Goal: Information Seeking & Learning: Learn about a topic

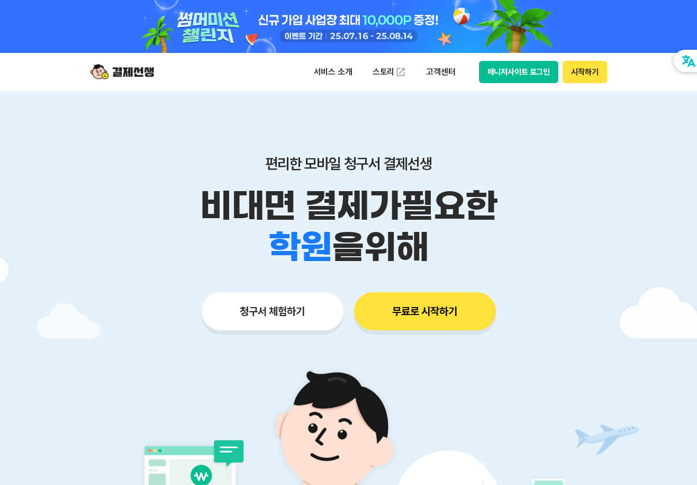
scroll to position [53, 0]
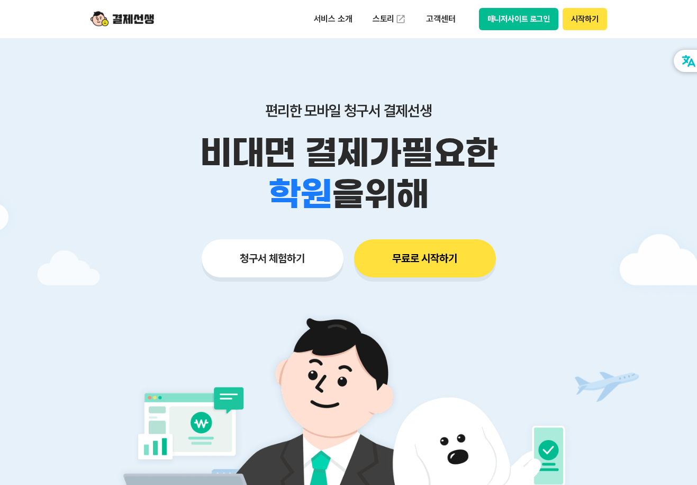
click at [551, 166] on p "비대면 결제가 필요한" at bounding box center [349, 152] width 542 height 41
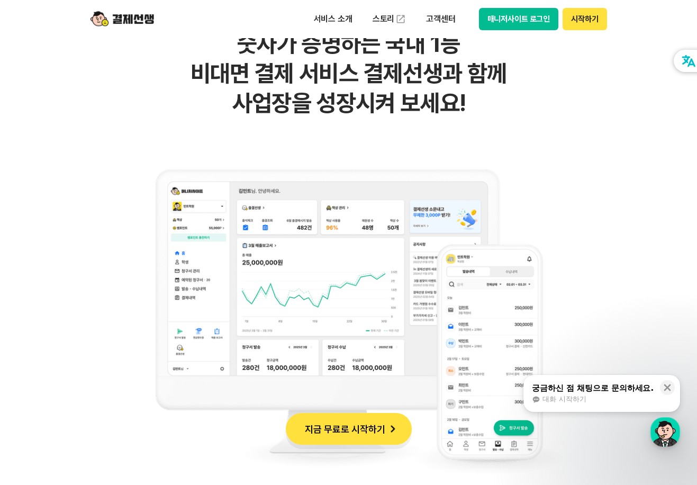
scroll to position [741, 0]
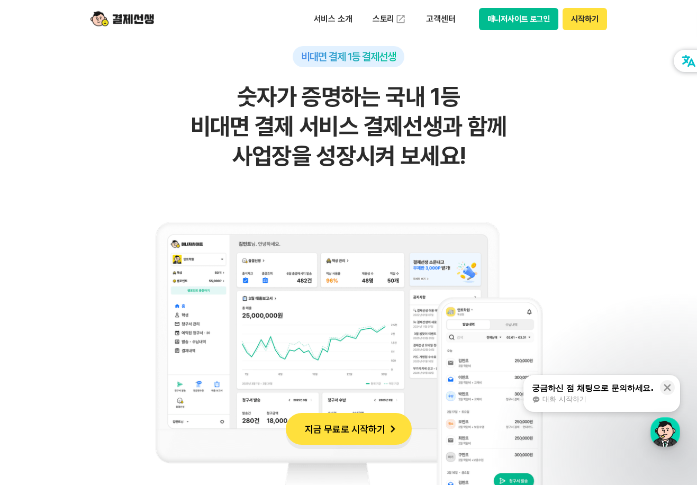
click at [574, 160] on h2 "숫자가 증명하는 국내 1등 비대면 결제 서비스 결제선생과 함께 사업장을 성장시켜 보세요!" at bounding box center [348, 126] width 518 height 89
click at [578, 144] on h2 "숫자가 증명하는 국내 1등 비대면 결제 서비스 결제선생과 함께 사업장을 성장시켜 보세요!" at bounding box center [348, 126] width 518 height 89
click at [577, 125] on h2 "숫자가 증명하는 국내 1등 비대면 결제 서비스 결제선생과 함께 사업장을 성장시켜 보세요!" at bounding box center [348, 126] width 518 height 89
click at [580, 120] on h2 "숫자가 증명하는 국내 1등 비대면 결제 서비스 결제선생과 함께 사업장을 성장시켜 보세요!" at bounding box center [348, 126] width 518 height 89
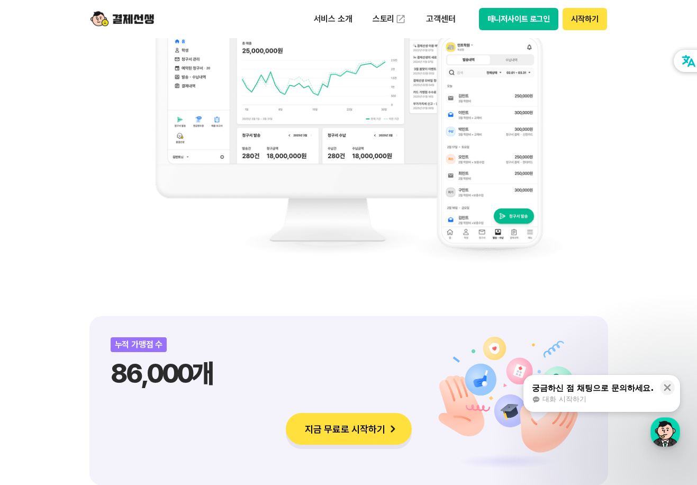
scroll to position [1270, 0]
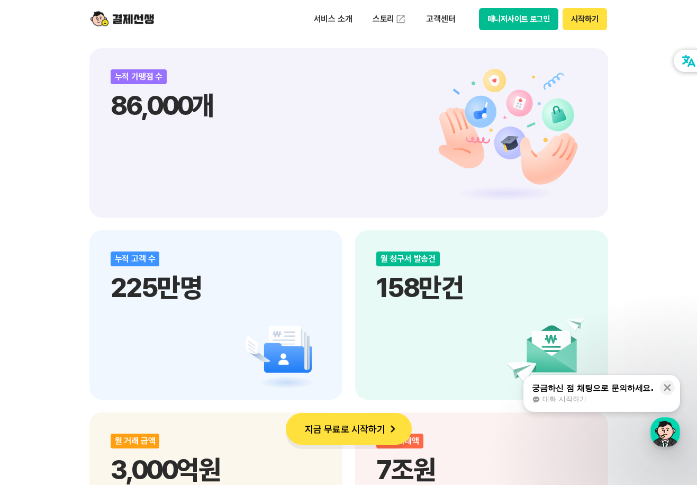
click at [580, 121] on p "86,000개" at bounding box center [349, 105] width 476 height 32
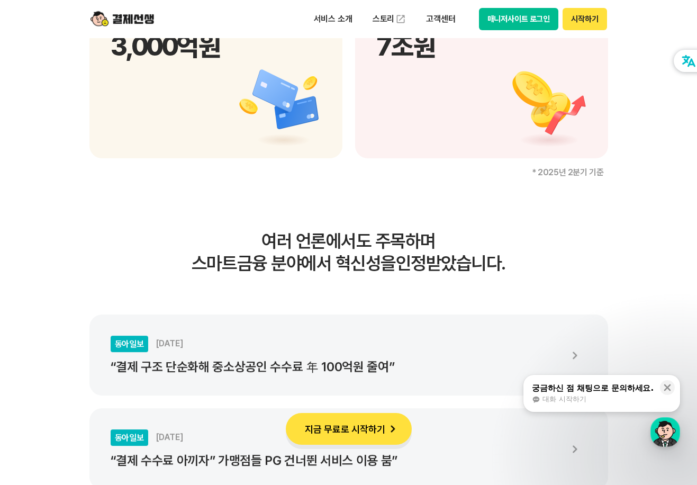
click at [580, 121] on div "누적 거래액 7조원" at bounding box center [481, 73] width 253 height 169
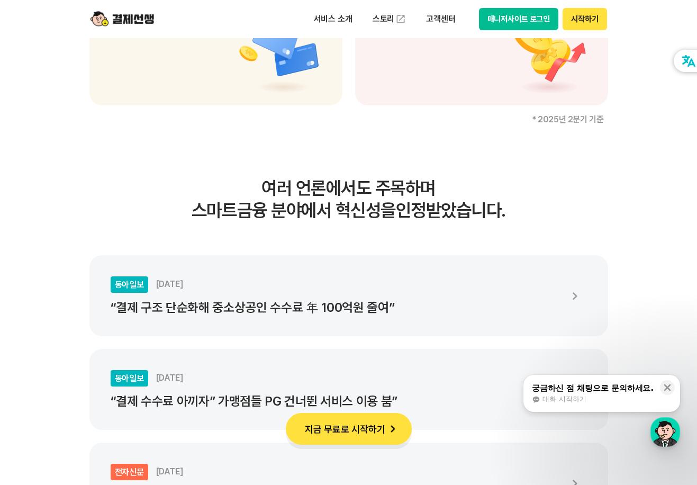
scroll to position [1905, 0]
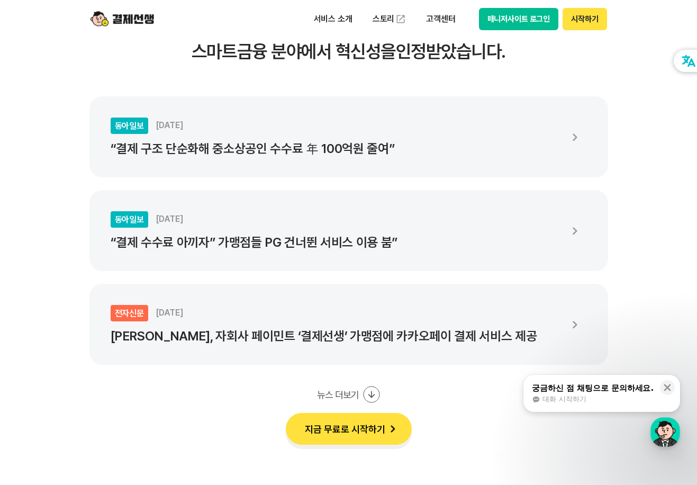
click at [380, 70] on div "여러 언론에서도 주목하며 스마트금융 분야에서 혁신성을 인정받았습니다. 동아일보 [DATE] “결제 구조 단순화해 중소상공인 수수료 年 100억…" at bounding box center [348, 314] width 518 height 592
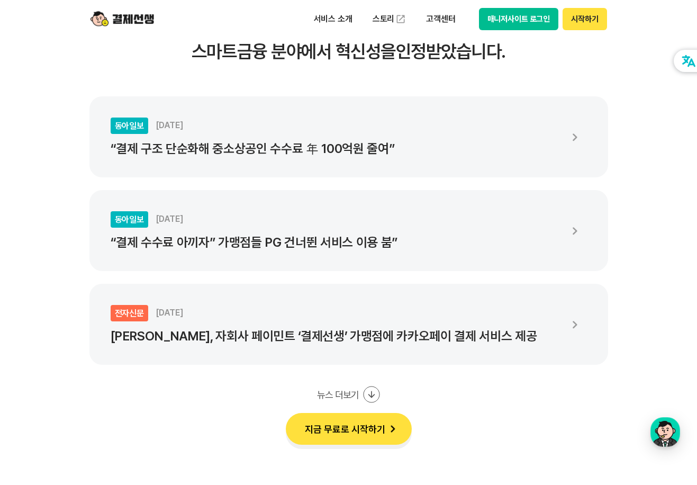
scroll to position [2222, 0]
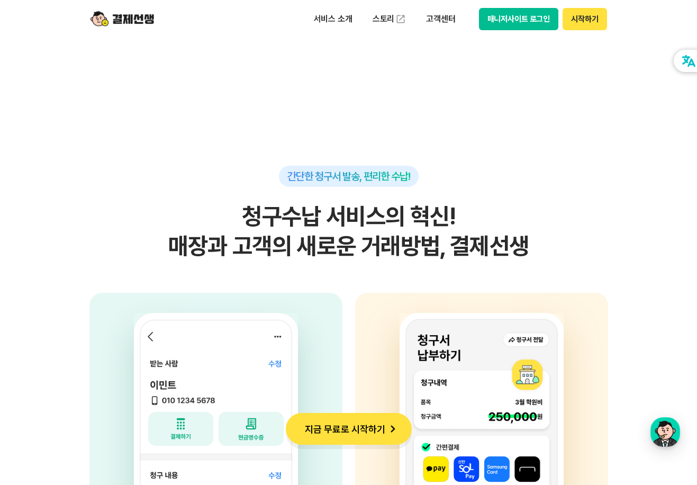
click at [412, 132] on section "간단한 청구서 발송, 편리한 수납! 청구수납 서비스의 혁신! 매장과 고객의 새로운 거래방법, 결제선생 사업자 고객의 휴대전화번호, 금액, 사유…" at bounding box center [348, 361] width 697 height 666
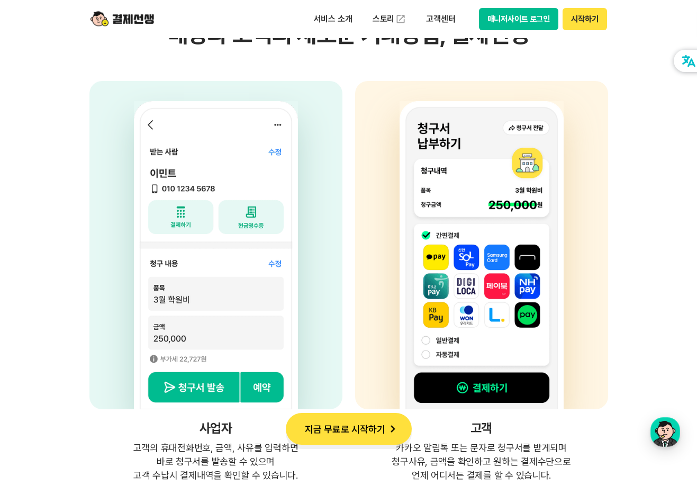
scroll to position [2963, 0]
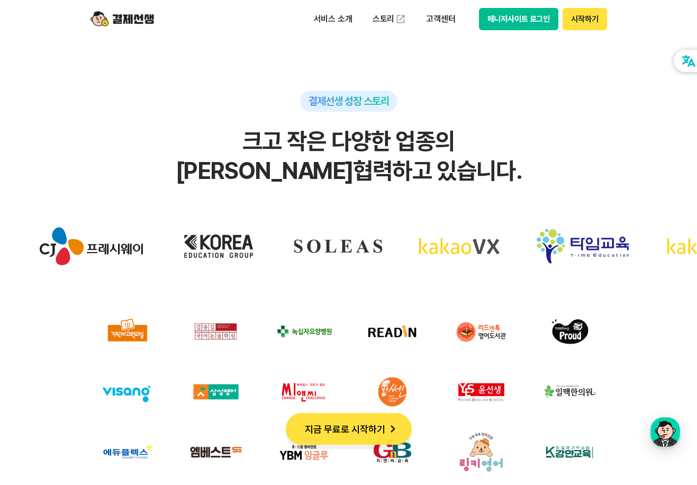
click at [481, 235] on img at bounding box center [527, 246] width 92 height 53
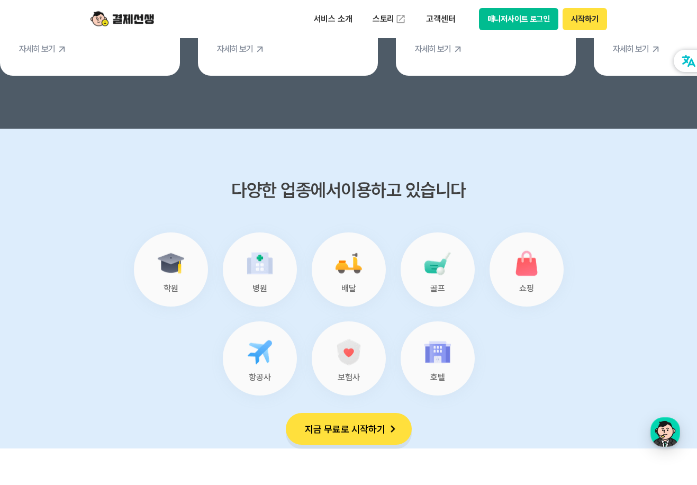
scroll to position [4444, 0]
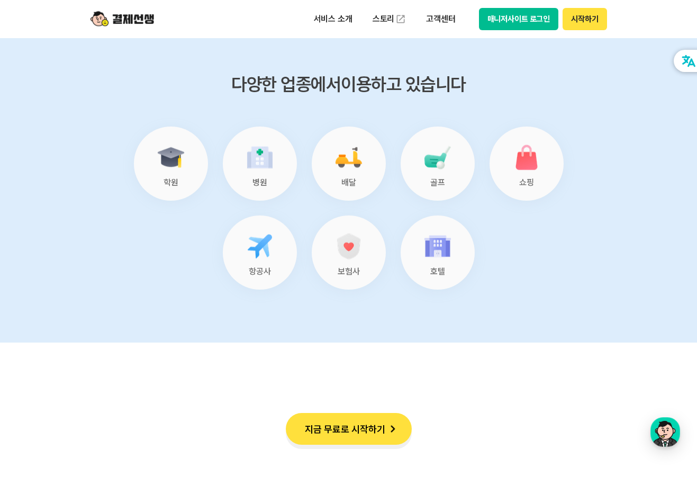
drag, startPoint x: 357, startPoint y: 185, endPoint x: 363, endPoint y: 197, distance: 14.0
click at [357, 186] on div "배달" at bounding box center [349, 163] width 74 height 74
click at [514, 291] on section "다양한 업종에서 이용하고 있습니다 학원 병원 배달 골프 쇼핑 항공사 보험사 호텔" at bounding box center [348, 183] width 697 height 320
click at [522, 275] on ul "학원 병원 배달 골프 쇼핑 항공사 보험사 호텔" at bounding box center [349, 207] width 430 height 163
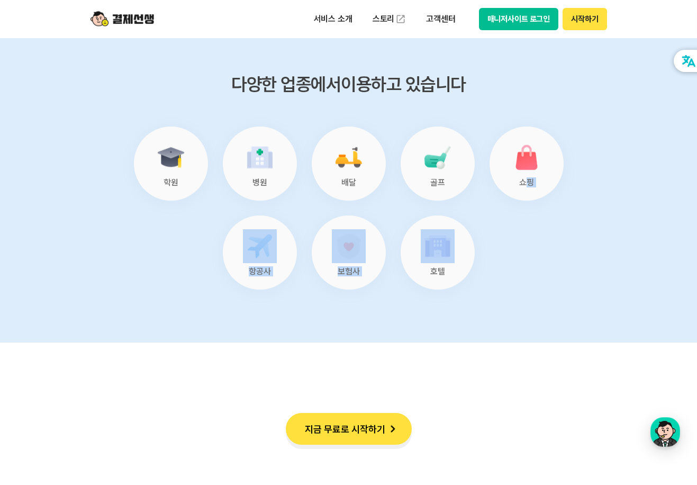
click at [529, 255] on ul "학원 병원 배달 골프 쇼핑 항공사 보험사 호텔" at bounding box center [349, 207] width 430 height 163
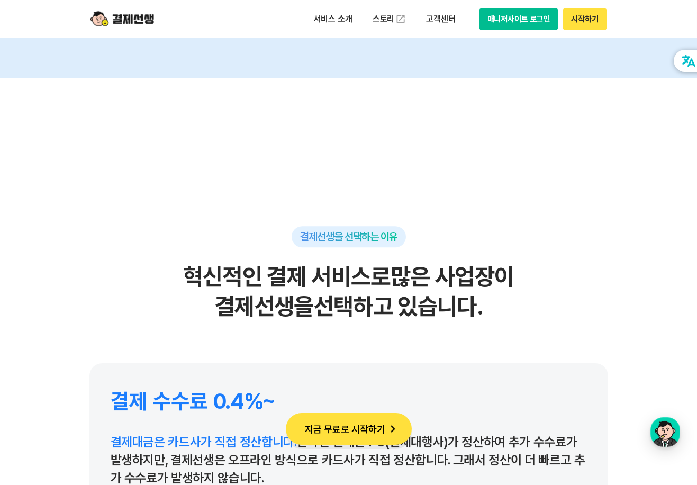
click at [528, 255] on div "결제선생을 선택하는 이유 혁신적인 결제 서비스로 많은 사업장이 결제선생을 선택하고 있습니다." at bounding box center [348, 273] width 518 height 95
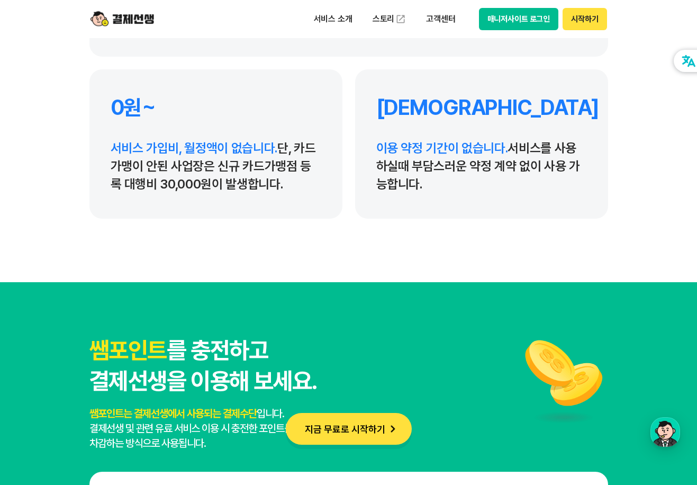
scroll to position [5238, 0]
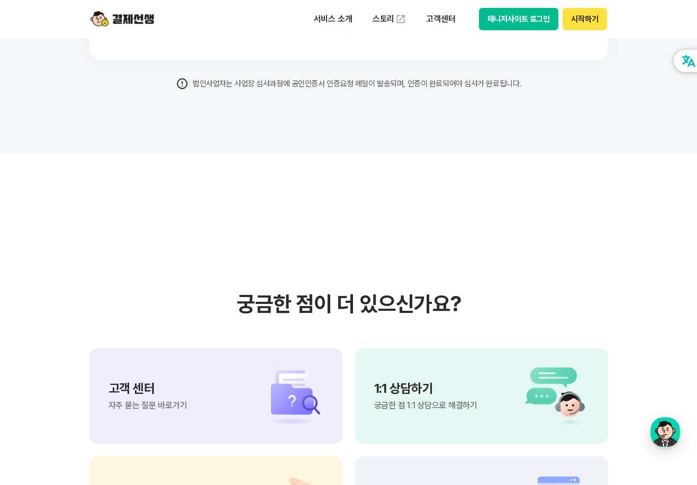
scroll to position [8835, 0]
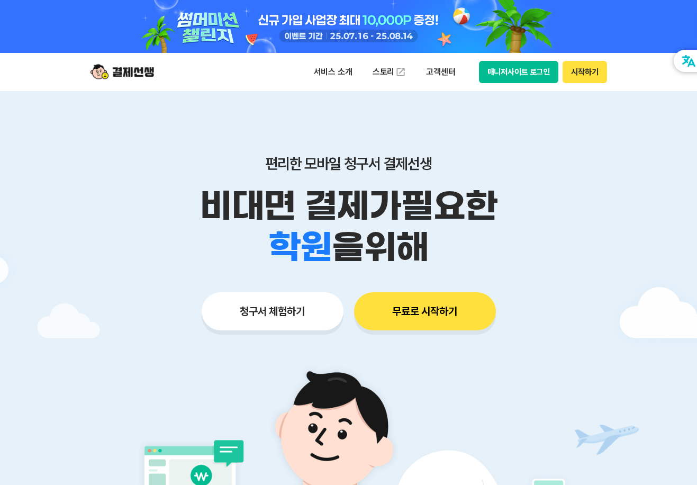
click at [184, 189] on p "비대면 결제가 필요한" at bounding box center [349, 205] width 542 height 41
